Goal: Information Seeking & Learning: Learn about a topic

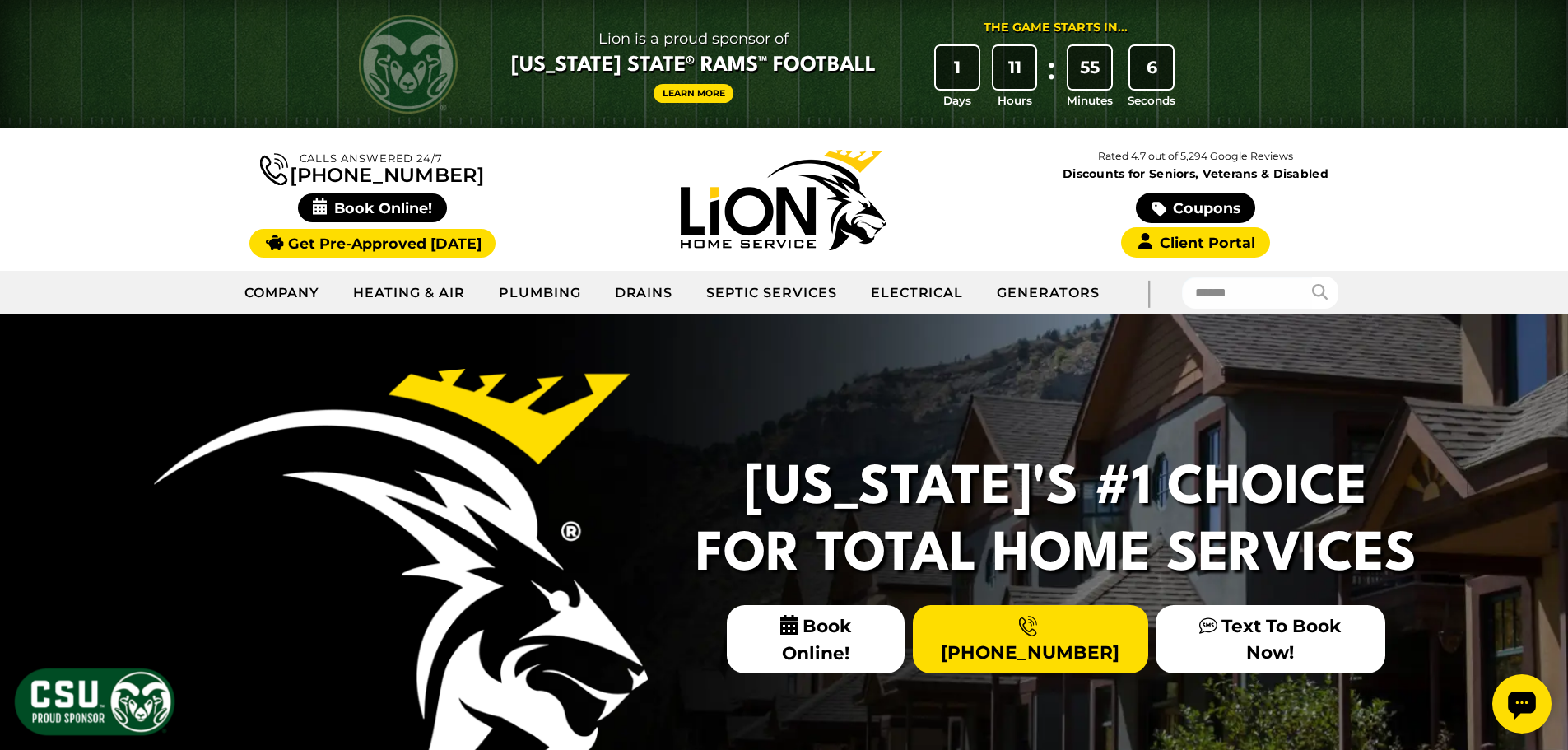
click at [1197, 241] on link "Client Portal" at bounding box center [1196, 242] width 148 height 31
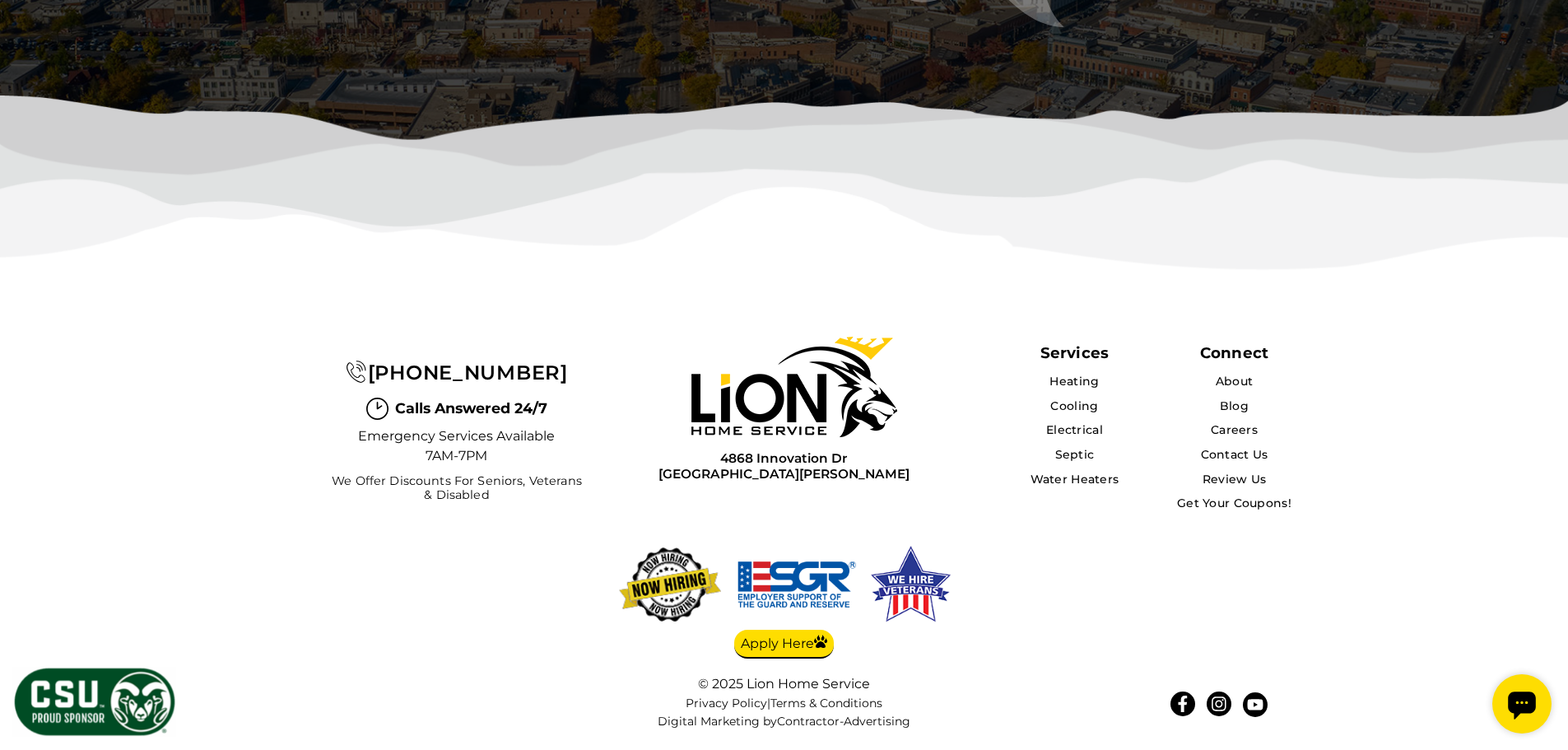
scroll to position [5366, 0]
click at [1231, 431] on link "Careers" at bounding box center [1235, 430] width 48 height 15
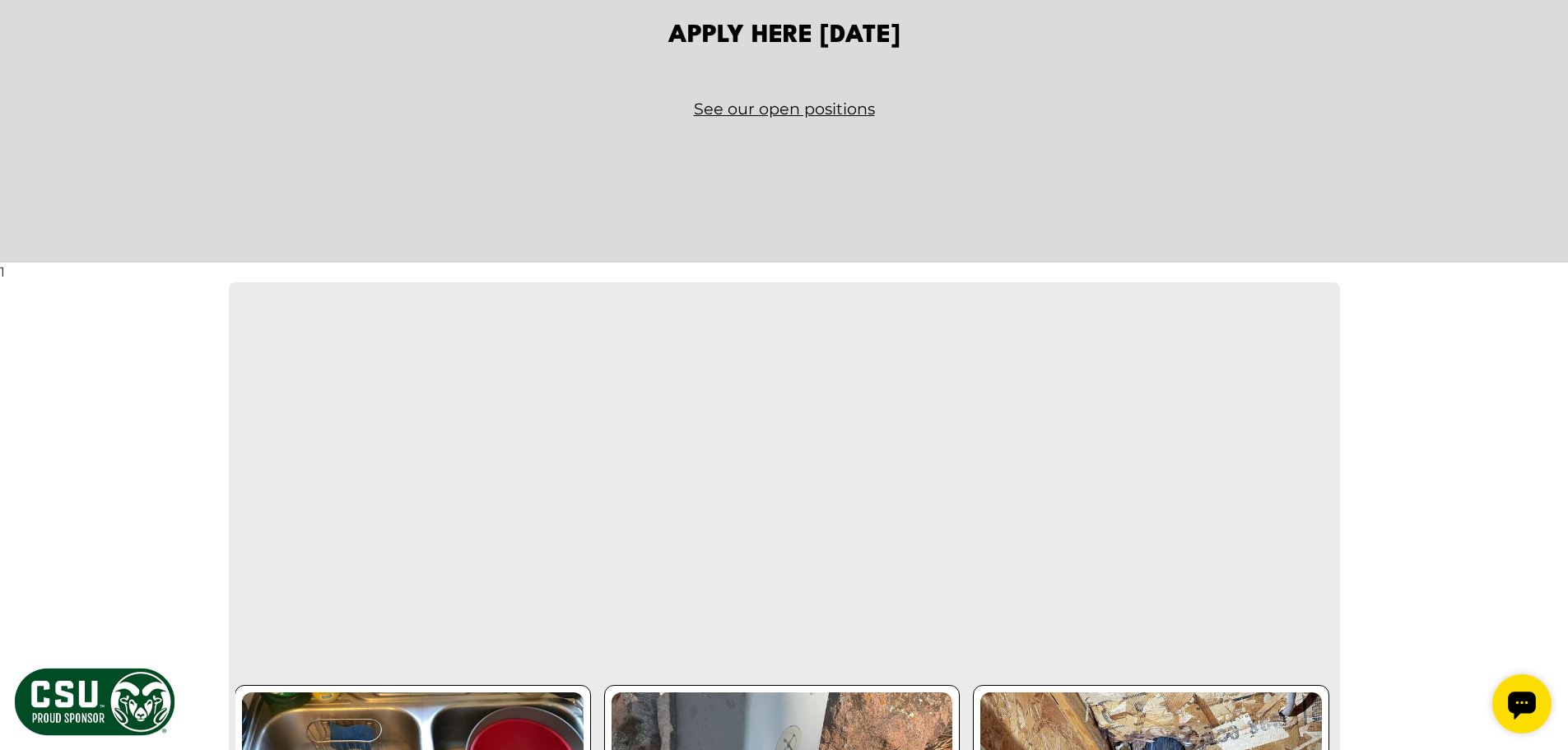
scroll to position [2552, 0]
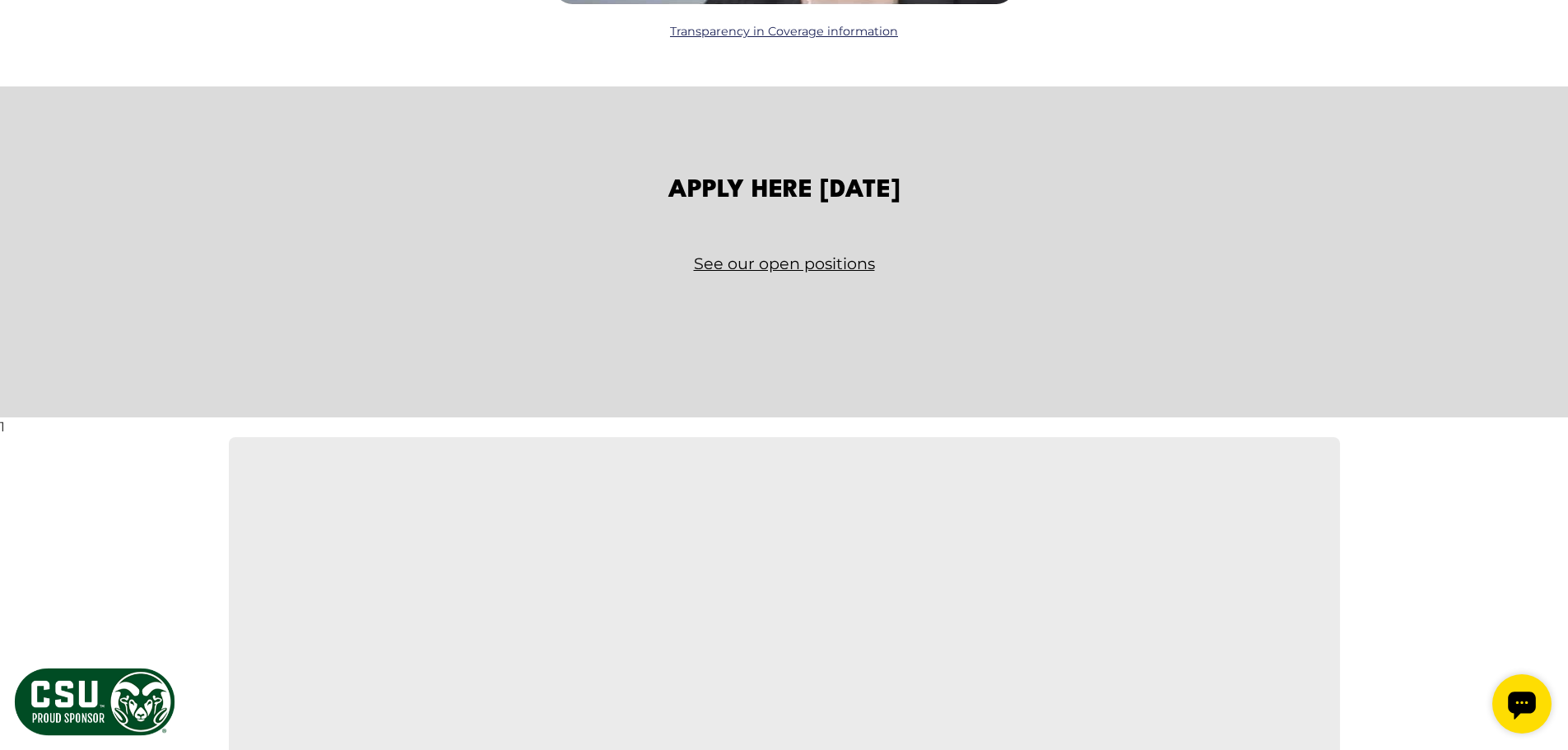
click at [776, 270] on link "See our open positions" at bounding box center [784, 263] width 963 height 29
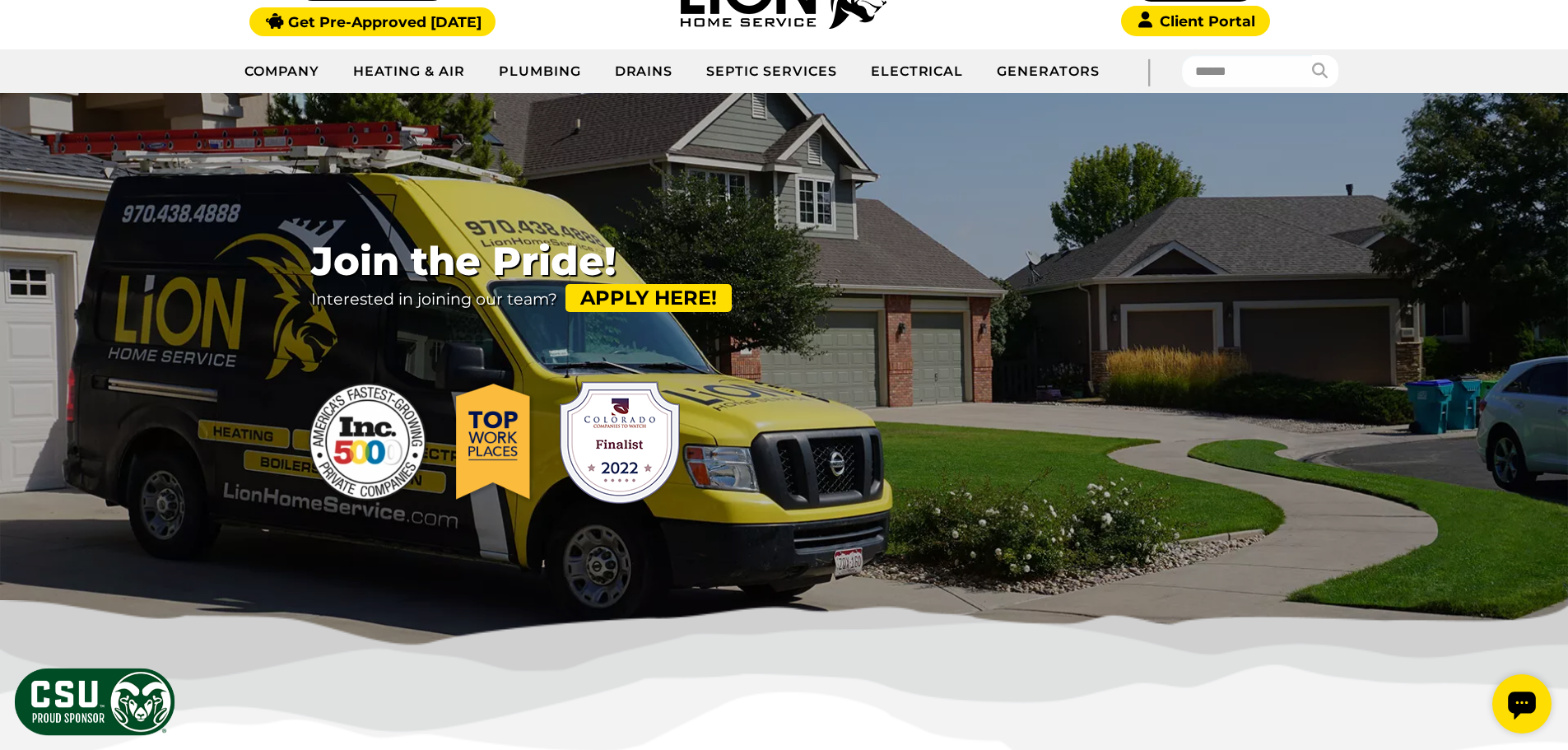
scroll to position [0, 0]
